Goal: Find specific page/section: Find specific page/section

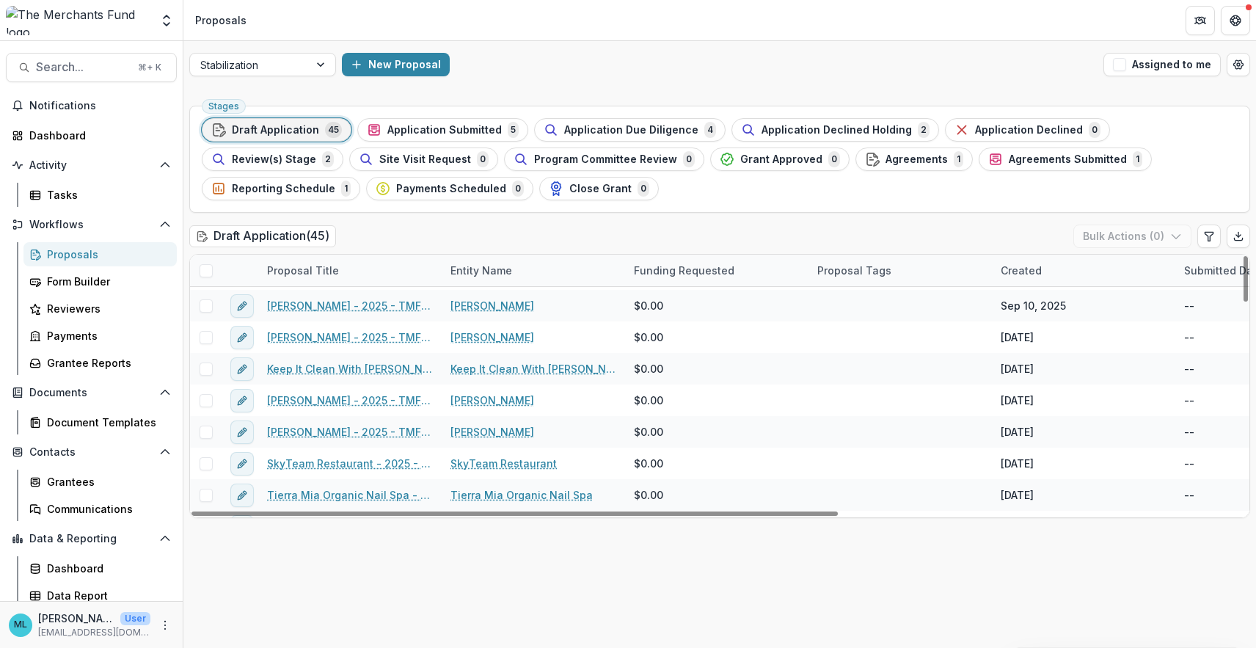
scroll to position [1189, 0]
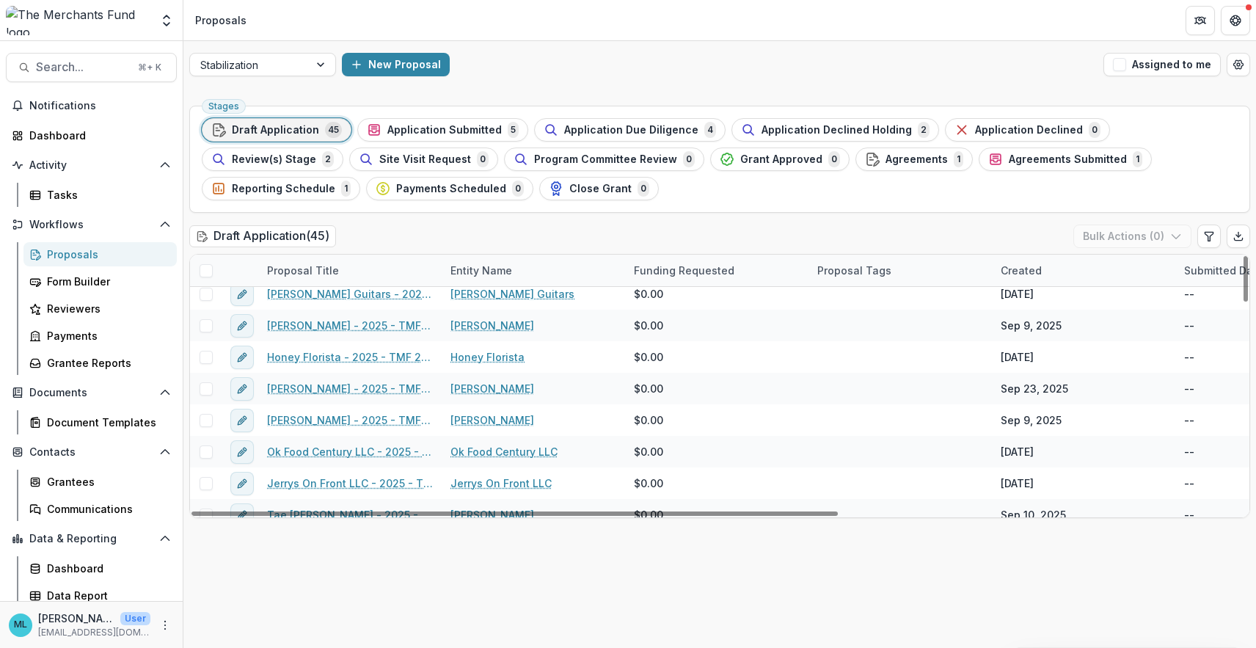
scroll to position [766, 0]
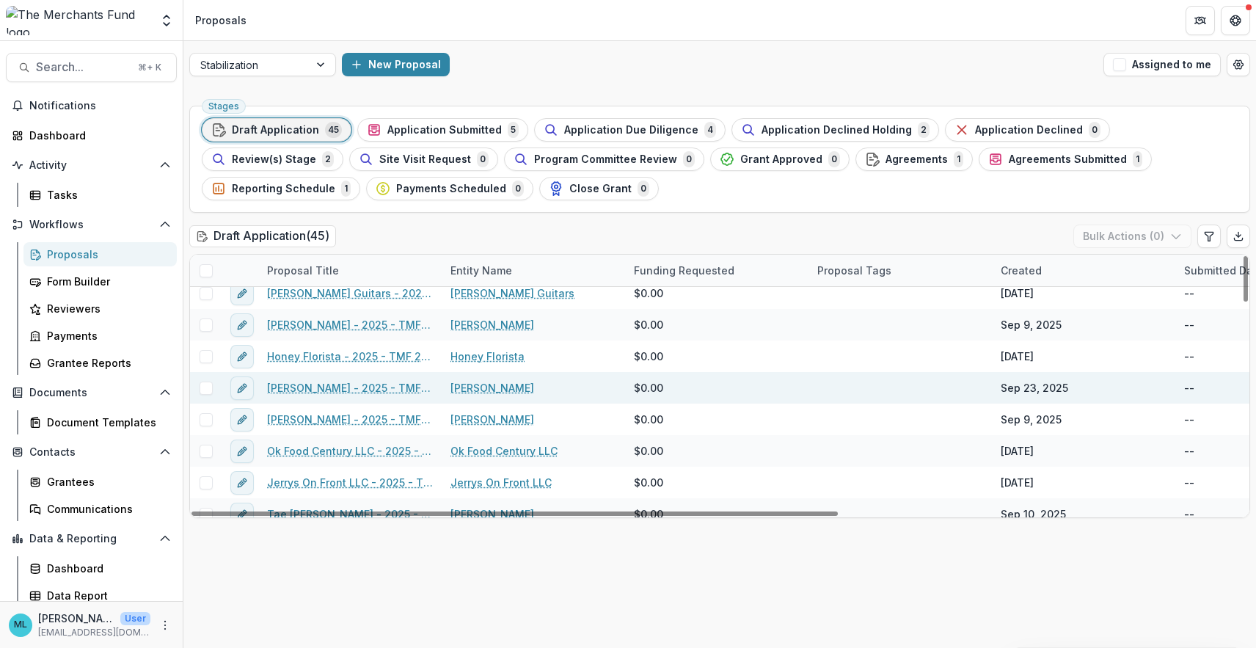
click at [381, 393] on link "[PERSON_NAME] - 2025 - TMF 2025 Stabilization Grant Program" at bounding box center [350, 387] width 166 height 15
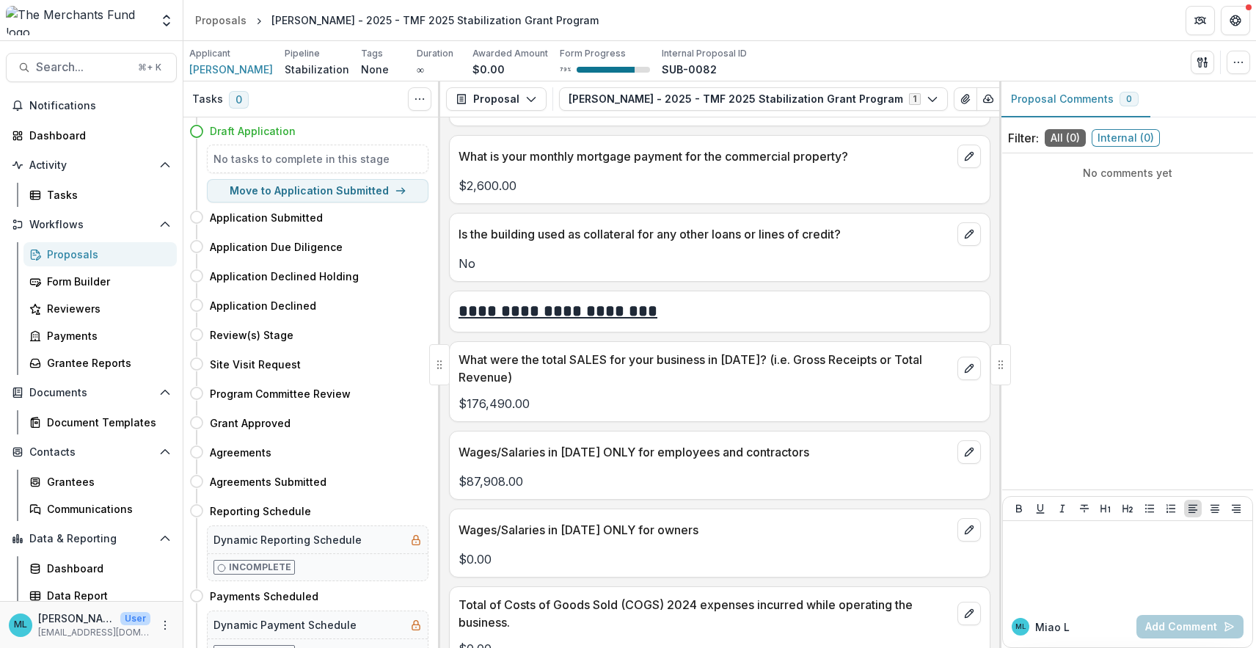
scroll to position [3470, 0]
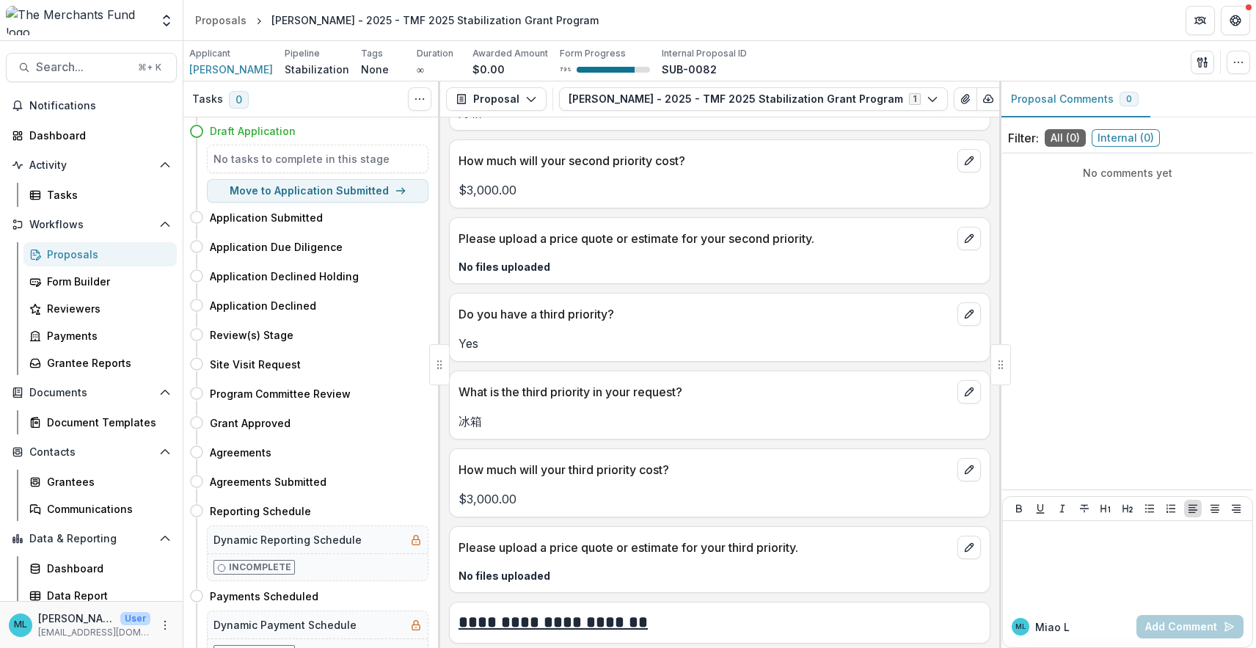
click at [88, 261] on div "Proposals" at bounding box center [106, 253] width 118 height 15
